Goal: Register for event/course

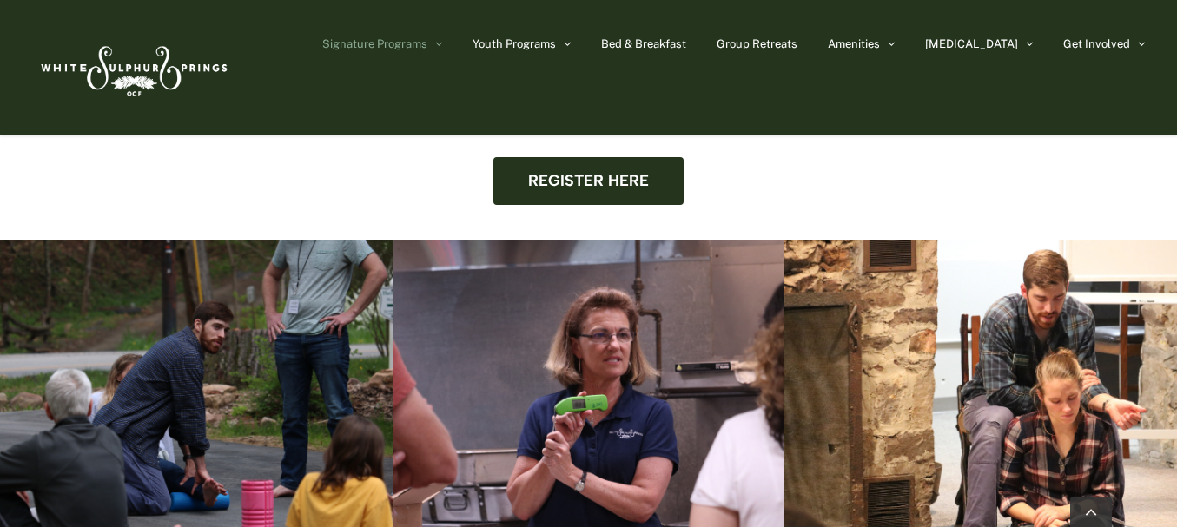
scroll to position [1668, 0]
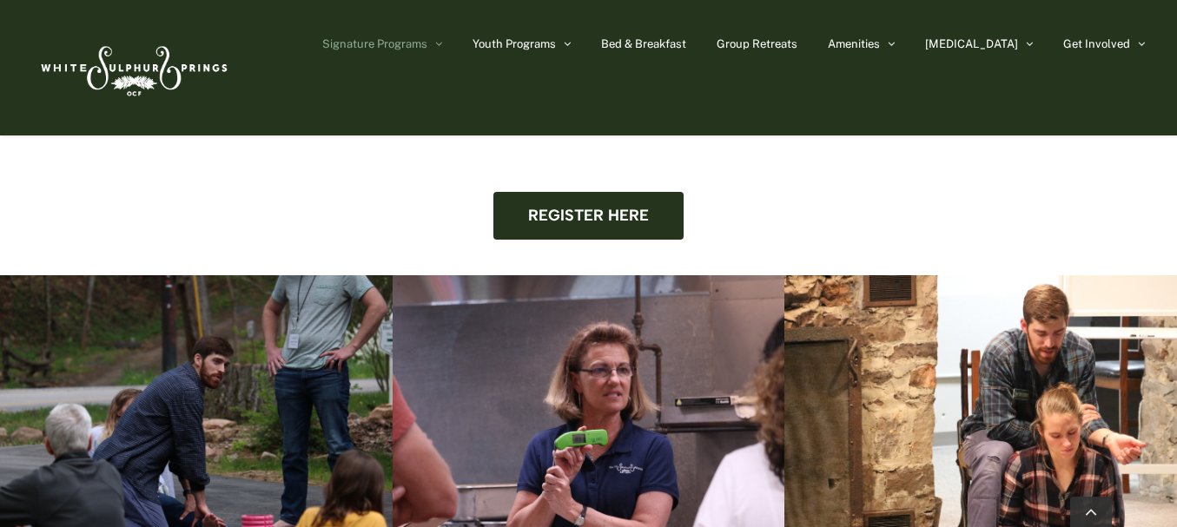
drag, startPoint x: 1072, startPoint y: 136, endPoint x: 1110, endPoint y: 149, distance: 40.1
click at [1110, 192] on div "Register here" at bounding box center [588, 216] width 1112 height 48
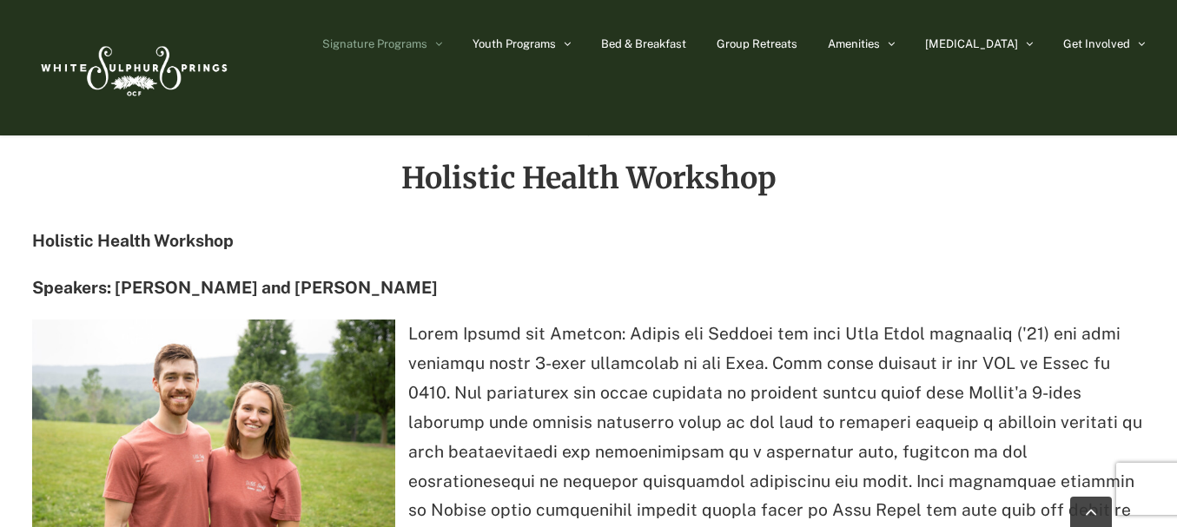
scroll to position [2189, 0]
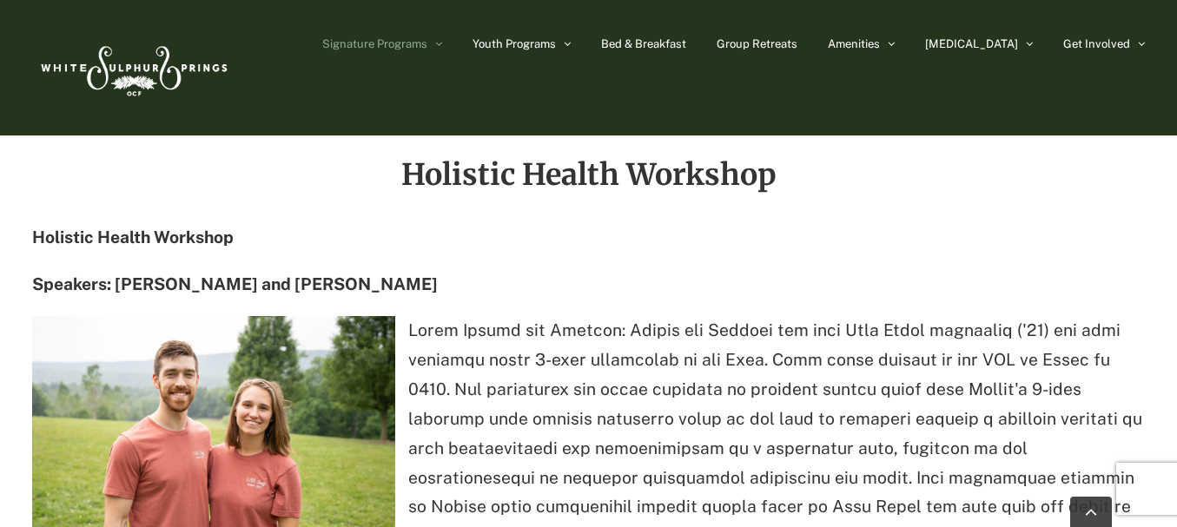
click at [1159, 164] on div "Holistic Health Workshop Holistic Health Workshop Speakers: [PERSON_NAME] and […" at bounding box center [588, 423] width 1156 height 632
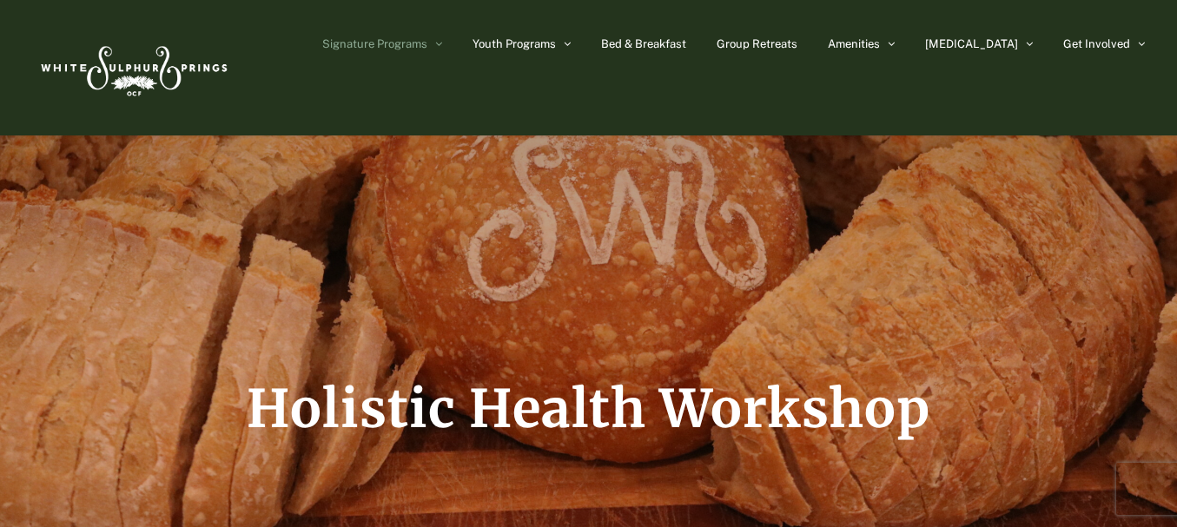
scroll to position [0, 0]
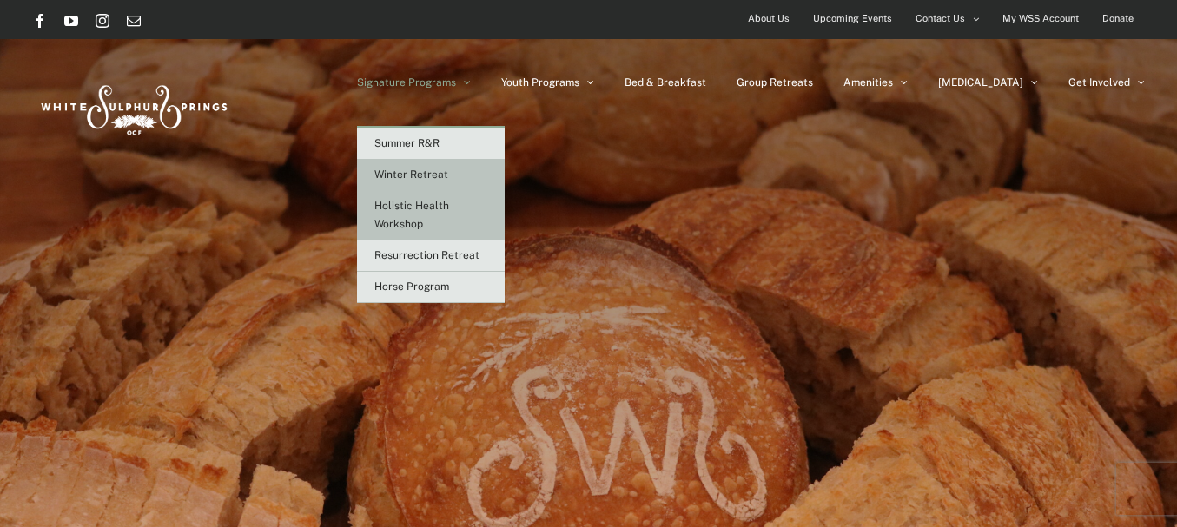
click at [504, 165] on link "Winter Retreat" at bounding box center [431, 175] width 148 height 31
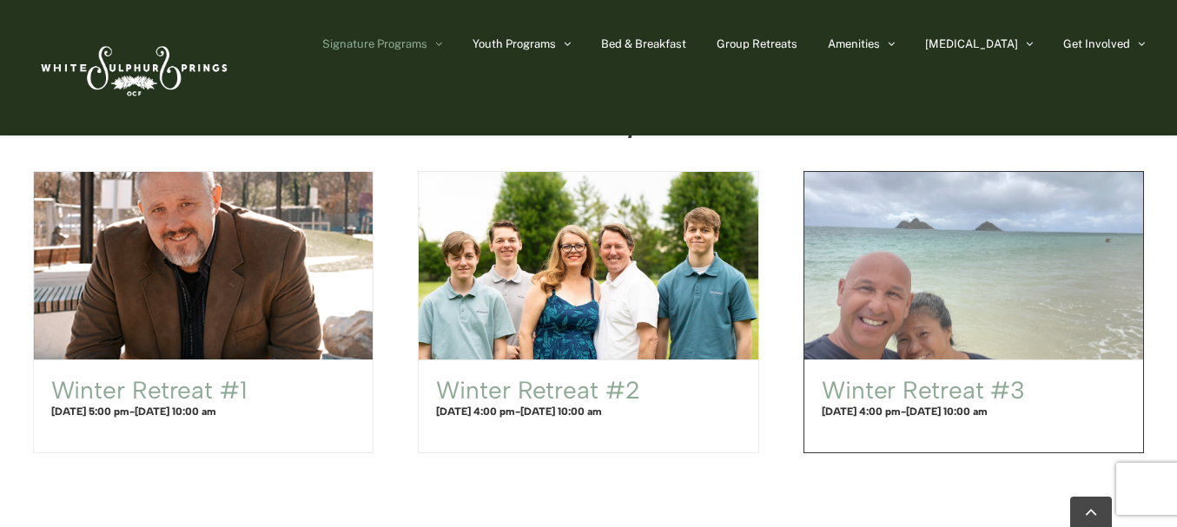
scroll to position [1112, 0]
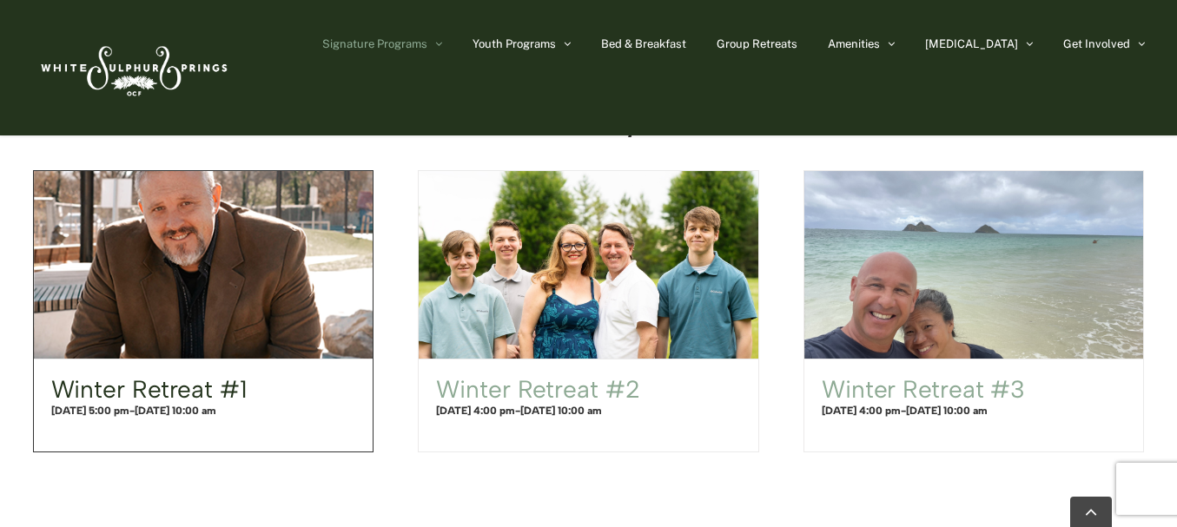
click at [189, 393] on link "Winter Retreat #1" at bounding box center [149, 389] width 196 height 30
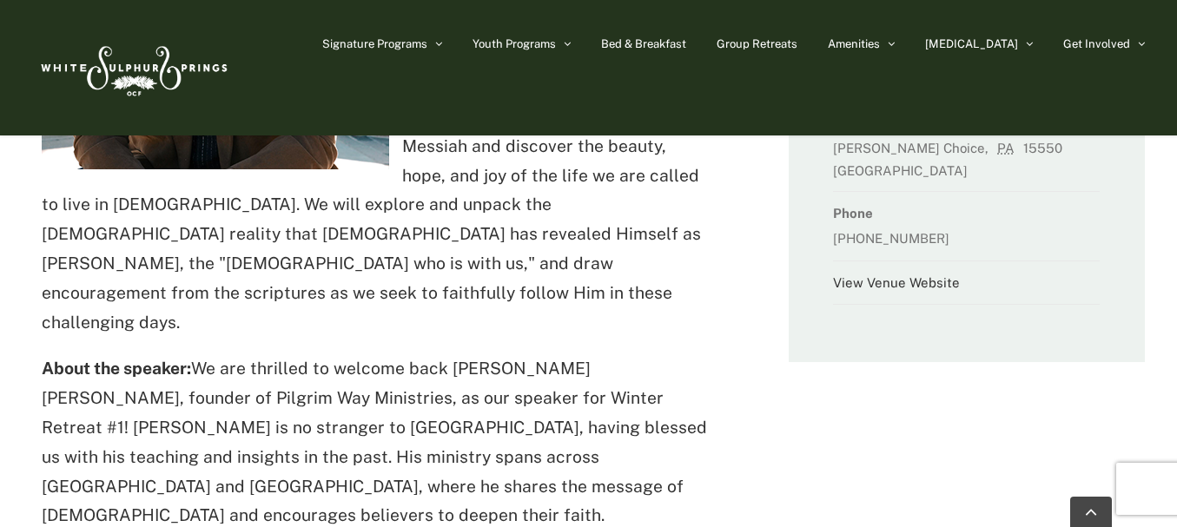
scroll to position [382, 0]
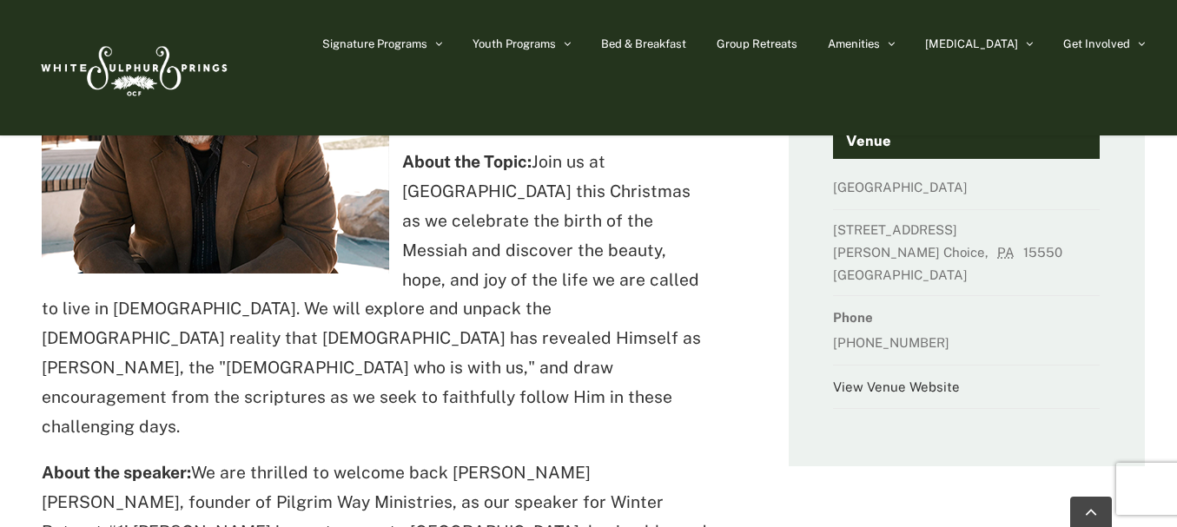
click at [1166, 247] on main "Winter Retreat #1 December 21 @ 5:00 pm - December 26 @ 10:00 am Jed Robyn: "Em…" at bounding box center [588, 334] width 1177 height 1354
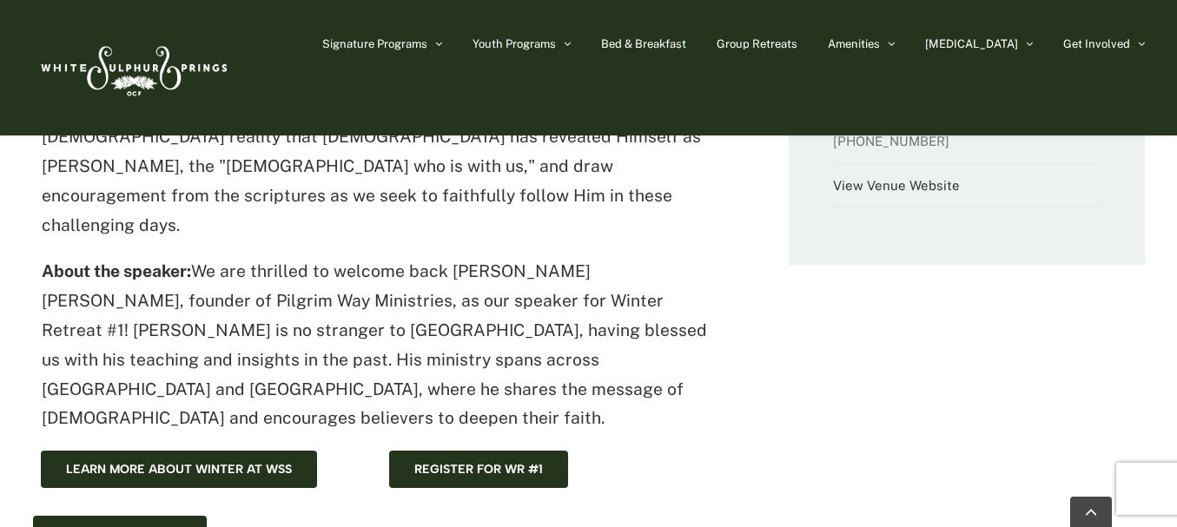
scroll to position [625, 0]
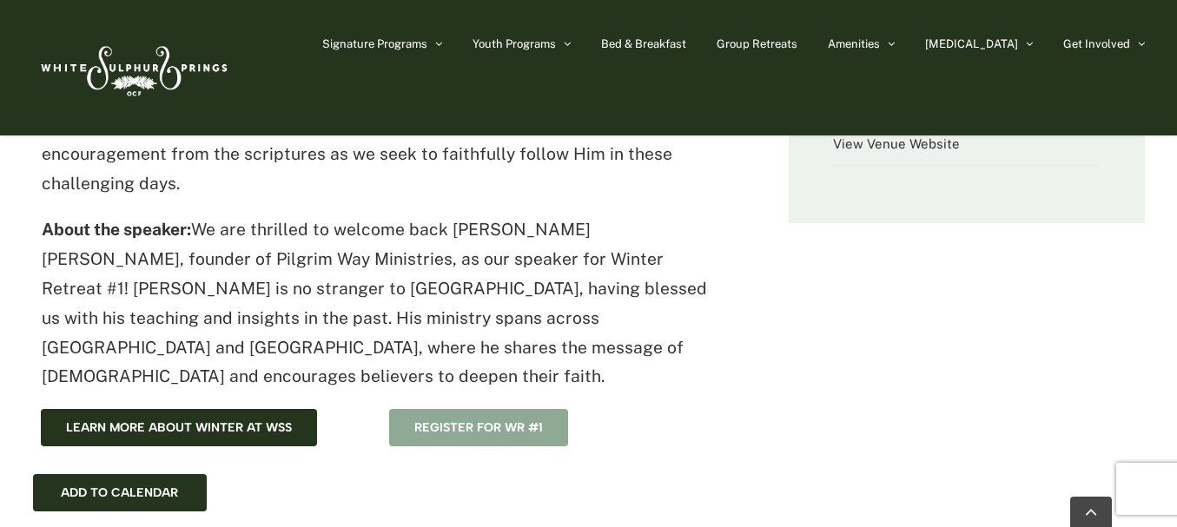
click at [408, 409] on link "Register for WR #1" at bounding box center [478, 427] width 179 height 37
click at [507, 409] on link "Register for WR #1" at bounding box center [478, 427] width 179 height 37
